Goal: Find specific page/section: Find specific page/section

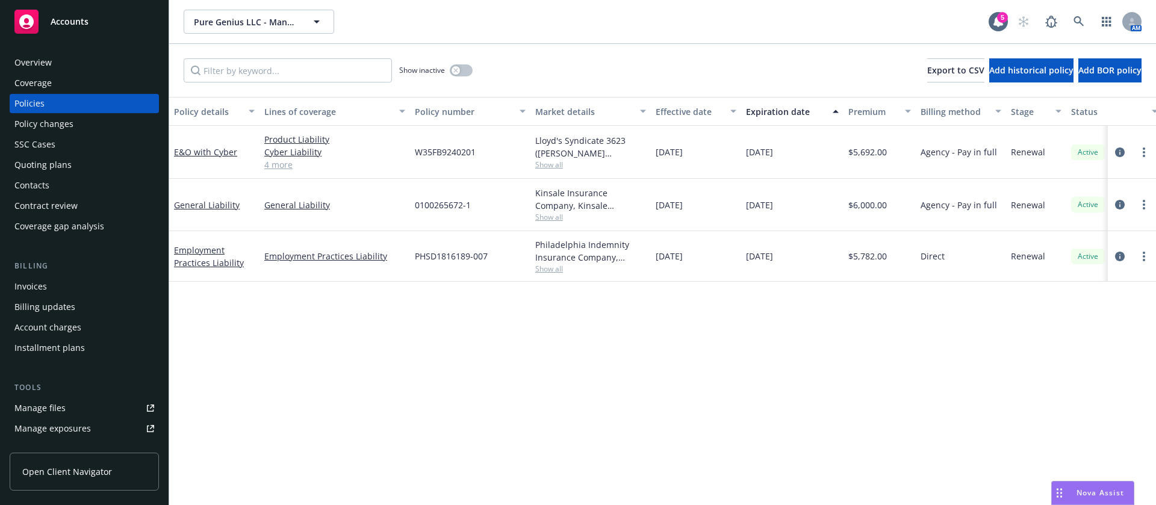
click at [64, 185] on div "Contacts" at bounding box center [84, 185] width 140 height 19
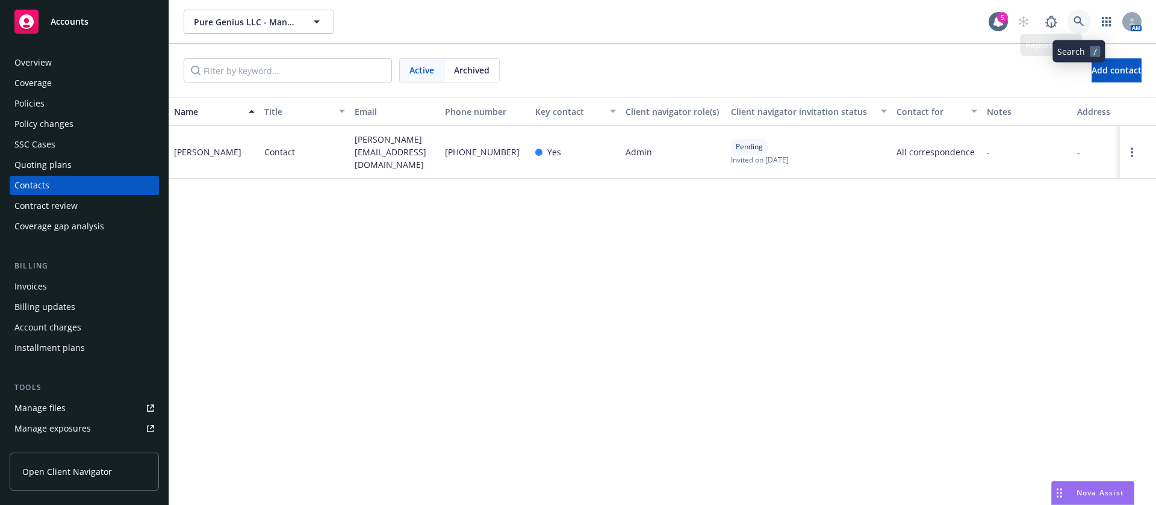
click at [1083, 21] on icon at bounding box center [1079, 21] width 11 height 11
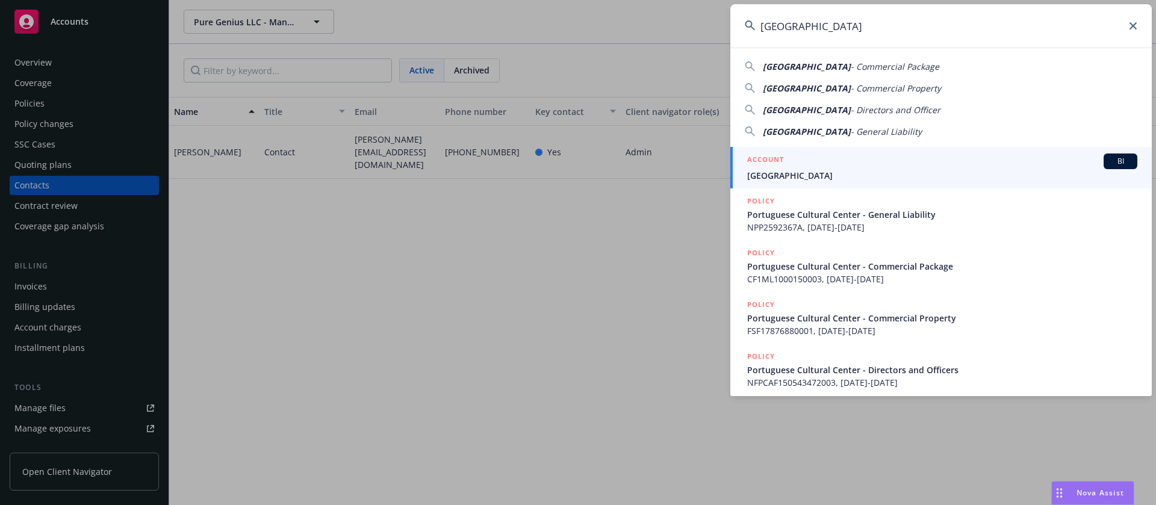
type input "[GEOGRAPHIC_DATA]"
click at [841, 175] on span "[GEOGRAPHIC_DATA]" at bounding box center [942, 175] width 390 height 13
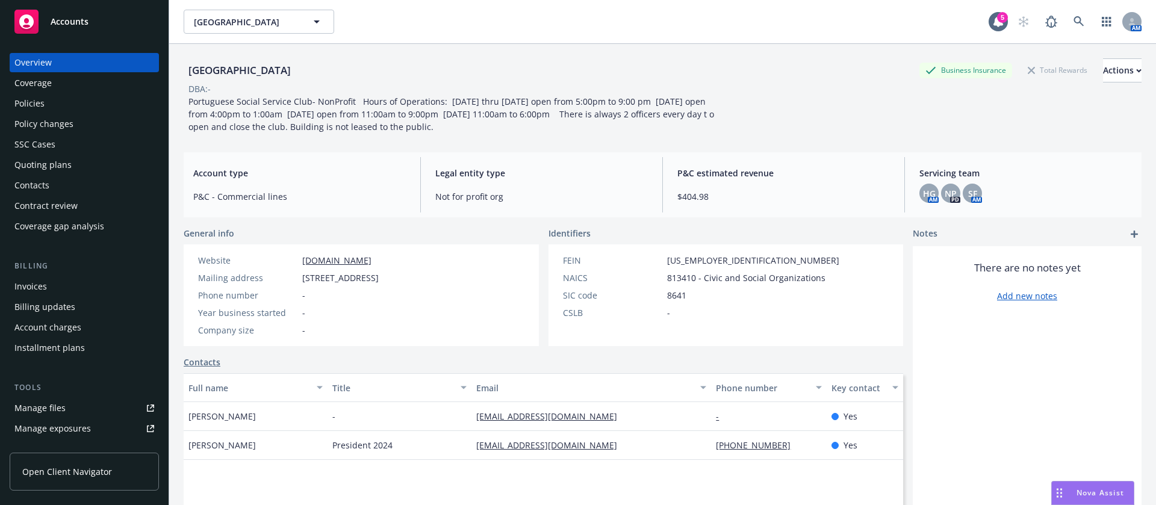
click at [39, 102] on div "Policies" at bounding box center [29, 103] width 30 height 19
